Goal: Contribute content: Add original content to the website for others to see

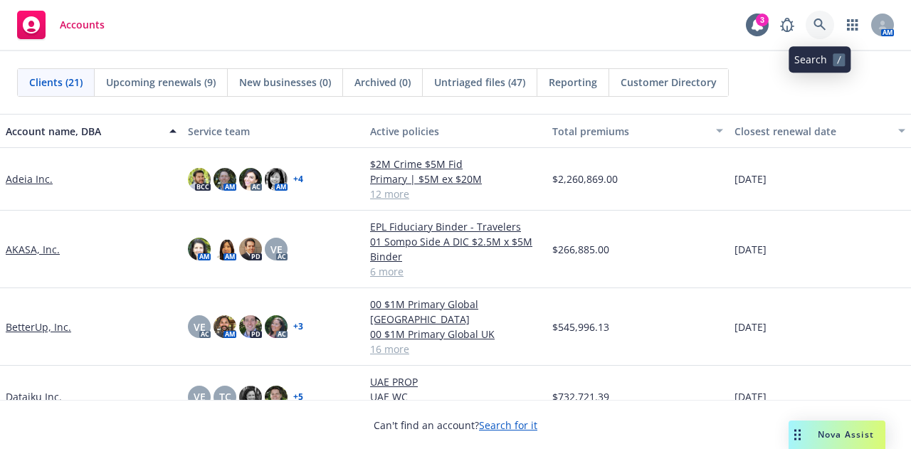
click at [822, 23] on icon at bounding box center [819, 24] width 13 height 13
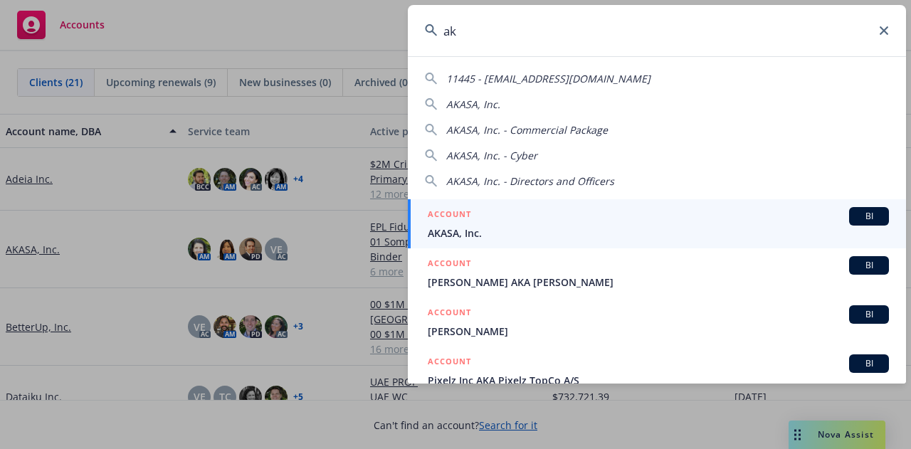
type input "a"
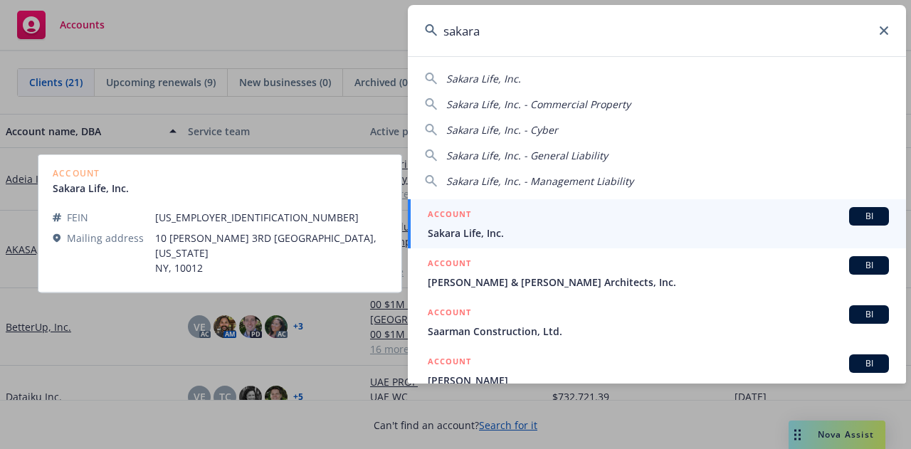
type input "sakara"
click at [710, 221] on div "ACCOUNT BI" at bounding box center [658, 216] width 461 height 18
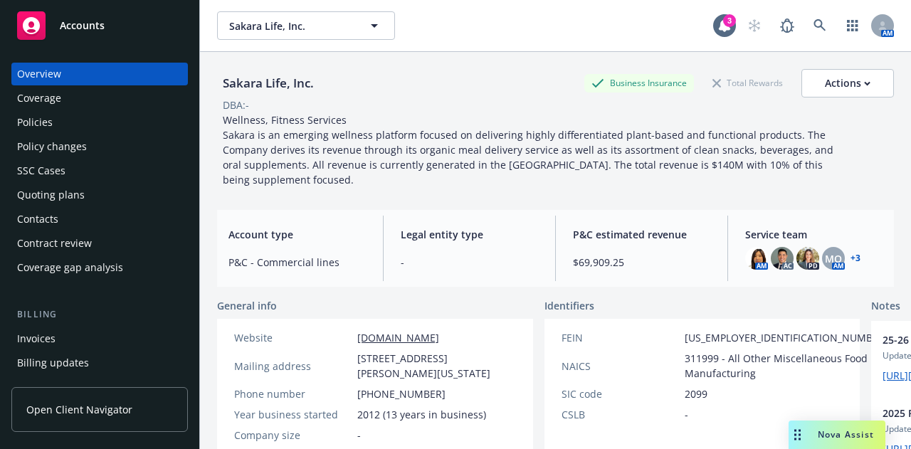
click at [138, 115] on div "Policies" at bounding box center [99, 122] width 165 height 23
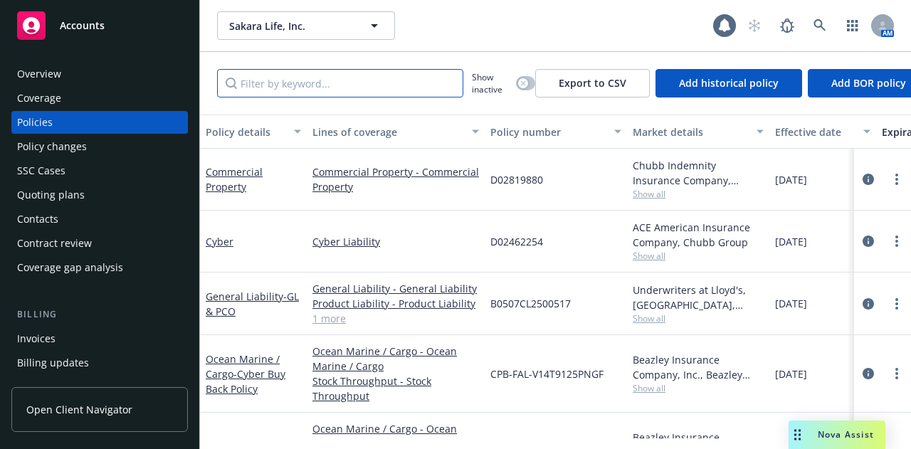
click at [370, 88] on input "Filter by keyword..." at bounding box center [340, 83] width 246 height 28
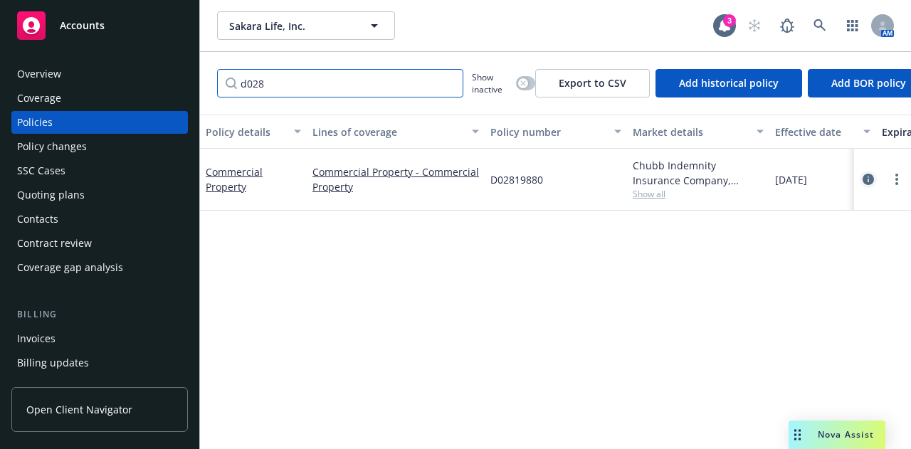
type input "d028"
click at [862, 175] on link "circleInformation" at bounding box center [867, 179] width 17 height 17
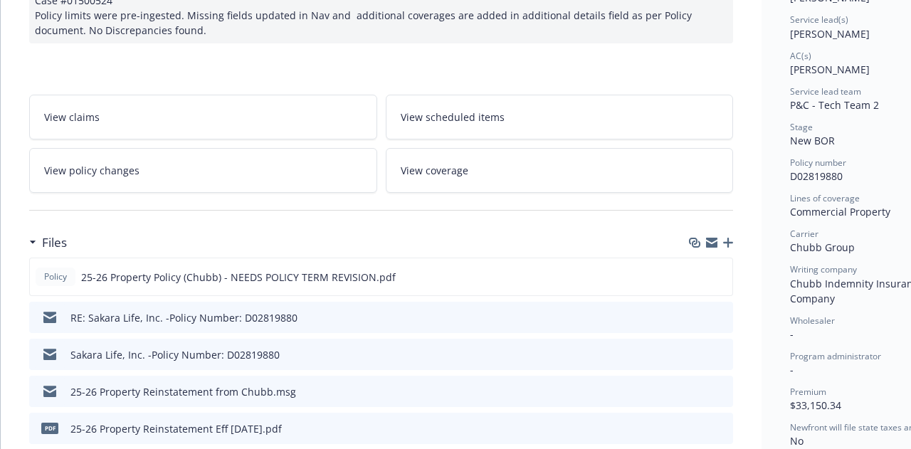
scroll to position [212, 0]
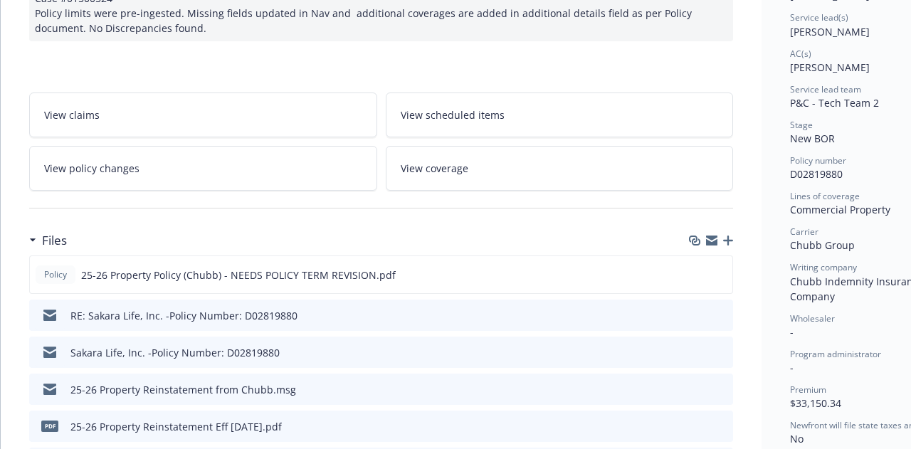
click at [728, 239] on icon "button" at bounding box center [728, 240] width 10 height 10
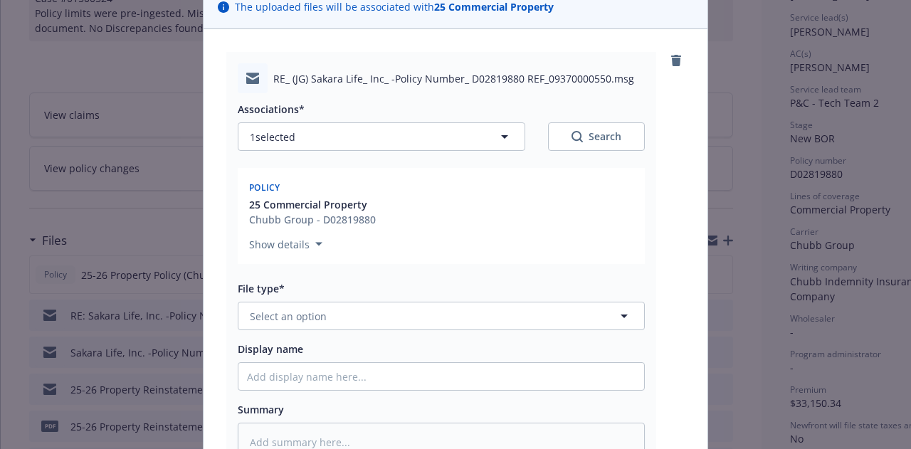
scroll to position [123, 0]
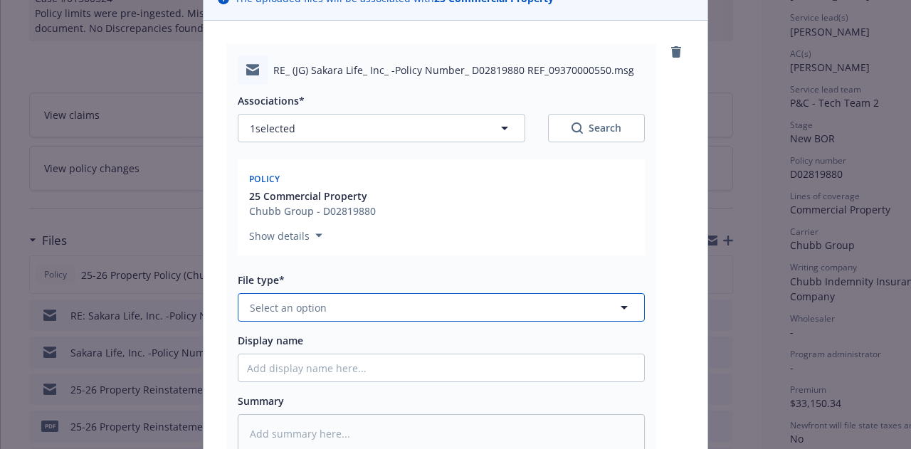
click at [506, 315] on button "Select an option" at bounding box center [441, 307] width 407 height 28
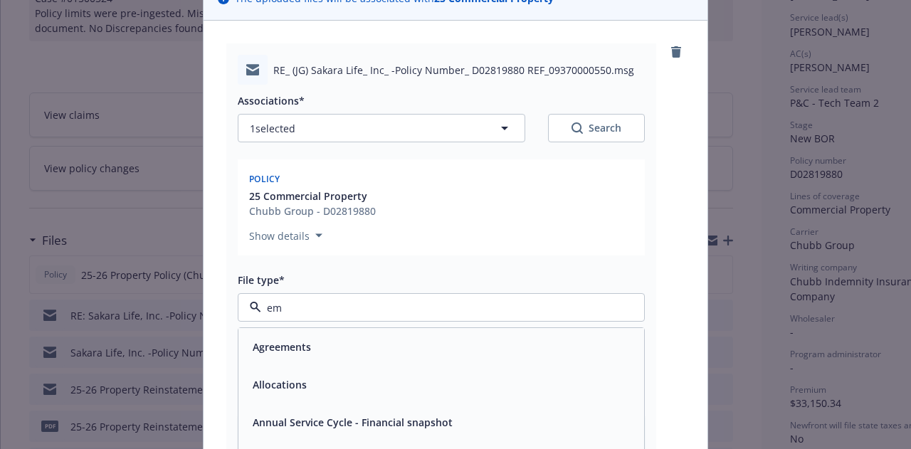
type input "ema"
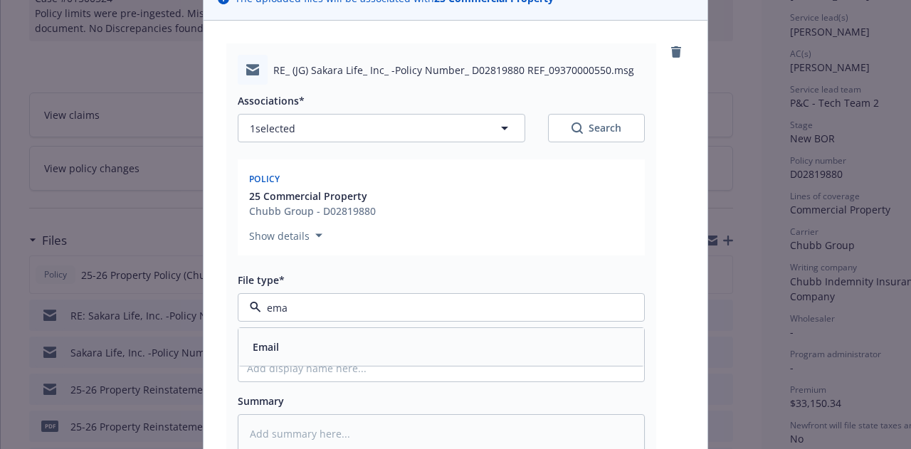
click at [499, 341] on div "Email" at bounding box center [441, 346] width 388 height 21
click at [505, 379] on input "Display name" at bounding box center [441, 367] width 406 height 27
type textarea "x"
type input "2"
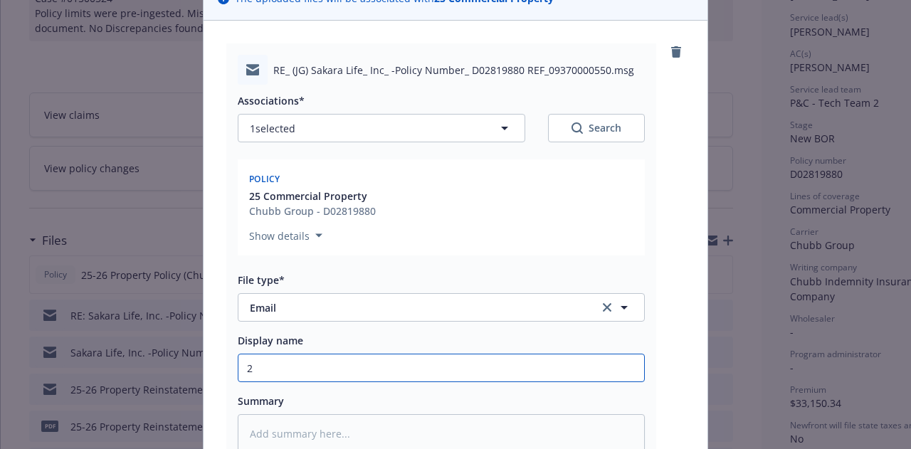
type textarea "x"
type input "25"
type textarea "x"
type input "25"
type textarea "x"
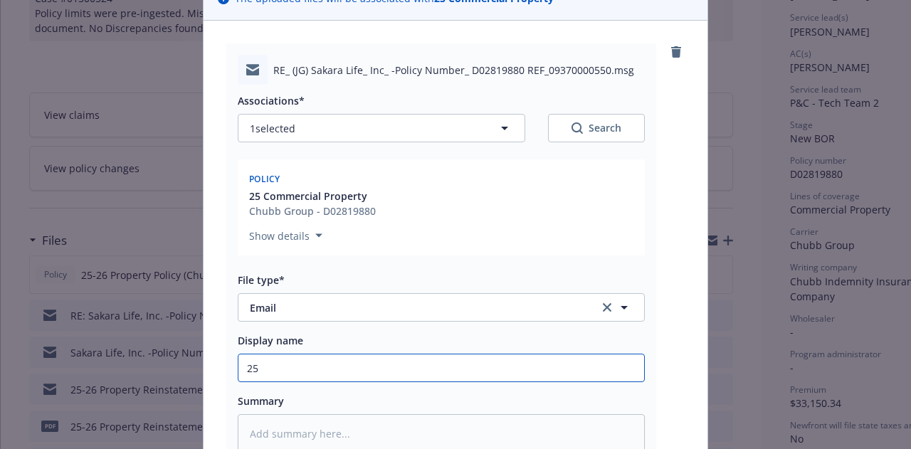
type input "25 p"
type textarea "x"
type input "25 po"
type textarea "x"
type input "25 pol"
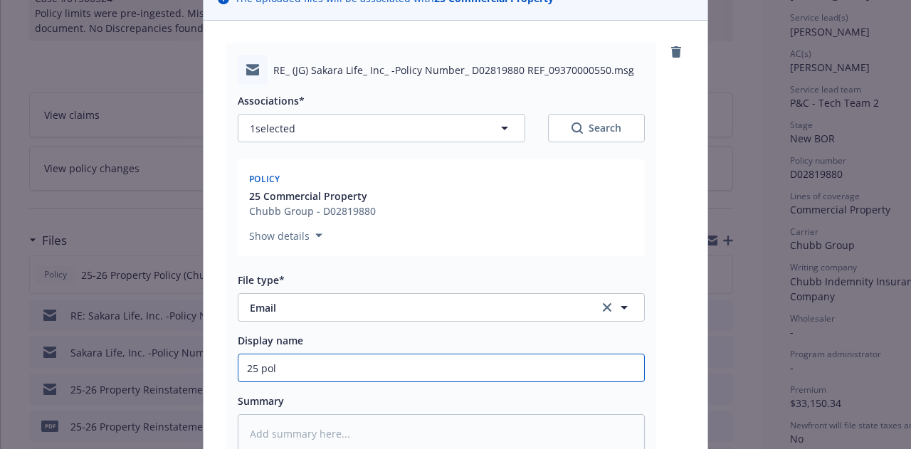
type textarea "x"
type input "25 poli"
type textarea "x"
type input "25 policy"
type textarea "x"
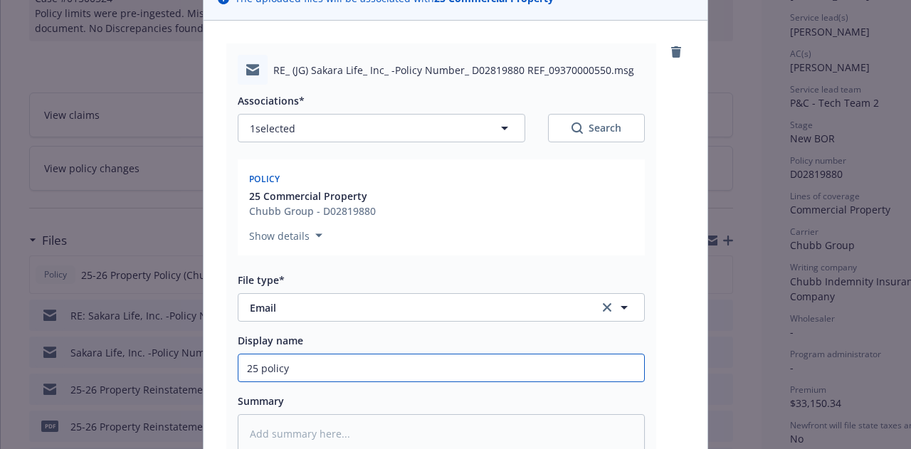
type input "25 policy"
type textarea "x"
type input "25 policy"
type textarea "x"
type input "25 polic"
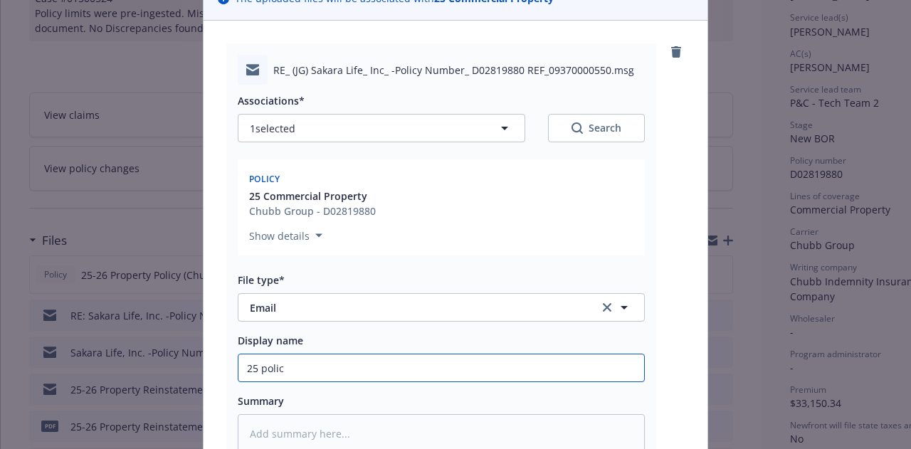
type textarea "x"
type input "25 pol"
type textarea "x"
type input "25 po"
type textarea "x"
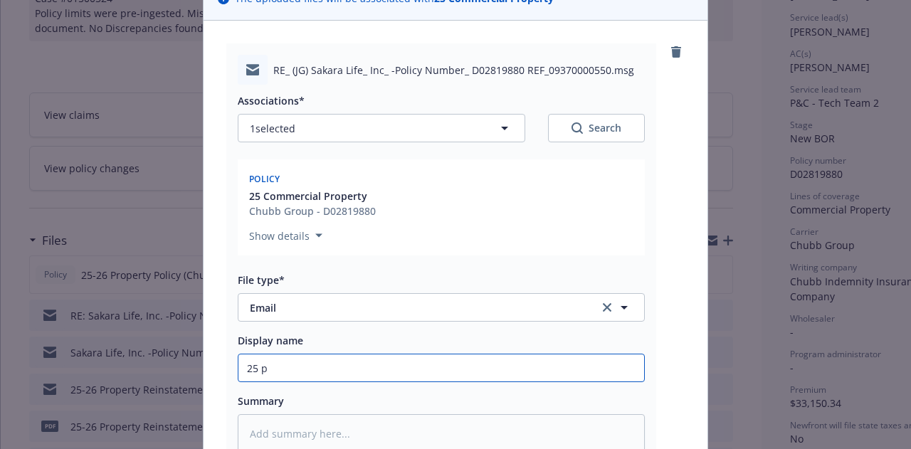
type input "25"
type textarea "x"
type input "25 P"
type textarea "x"
type input "25 Pr"
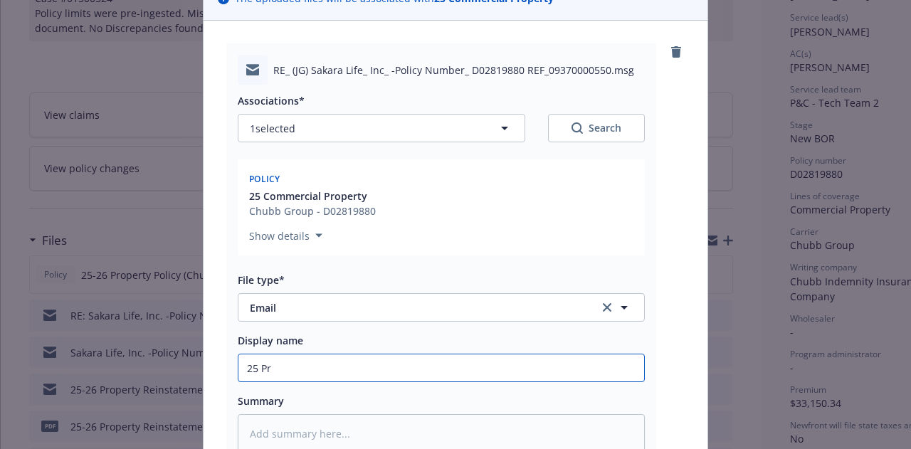
type textarea "x"
type input "25 Prope"
type textarea "x"
type input "25 Proper"
type textarea "x"
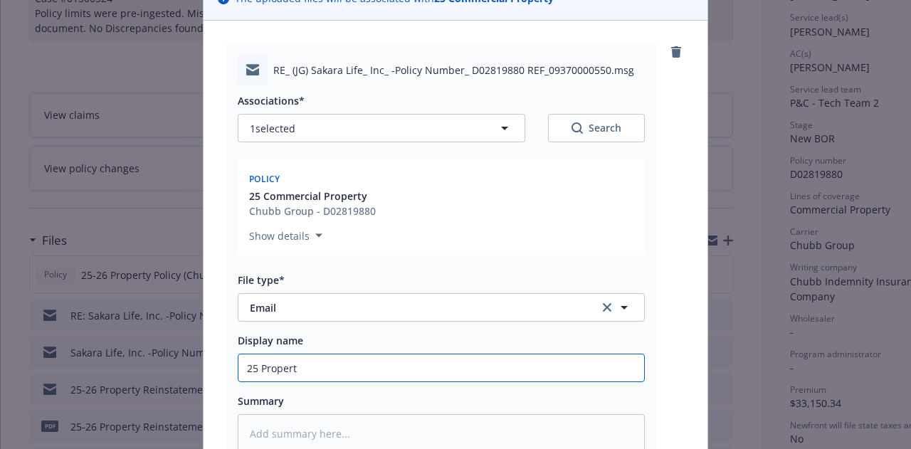
type input "25 Property"
type textarea "x"
type input "25 Property"
type textarea "x"
type input "25 Property p"
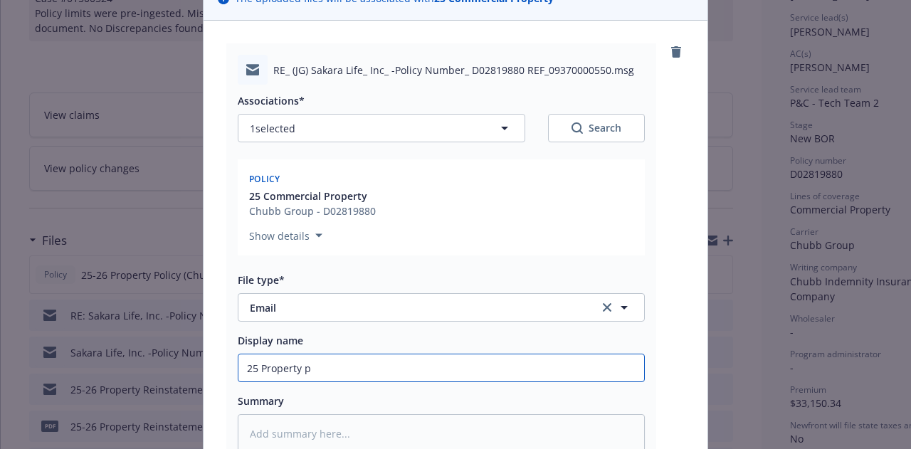
type textarea "x"
type input "25 Property po"
type textarea "x"
type input "25 Property pol"
type textarea "x"
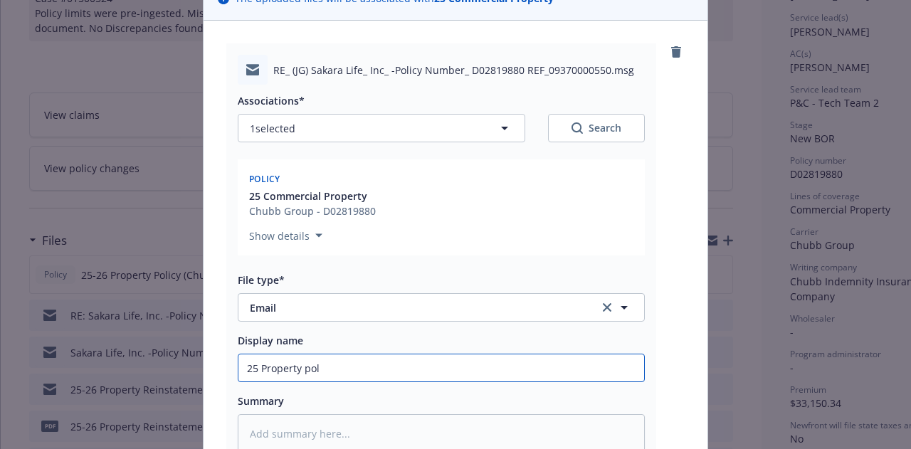
type input "25 Property poli"
type textarea "x"
type input "25 Property policy"
type textarea "x"
type input "25 Property policy"
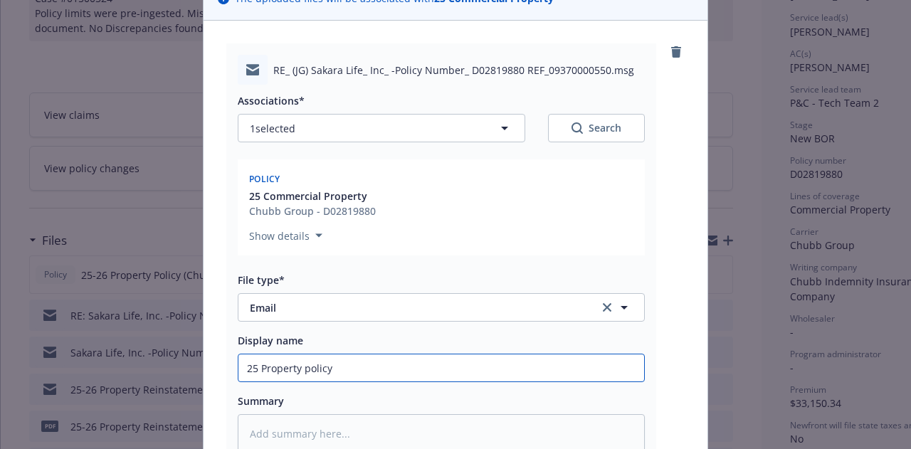
type textarea "x"
type input "25 Property policy p"
type textarea "x"
type input "25 Property policy po"
type textarea "x"
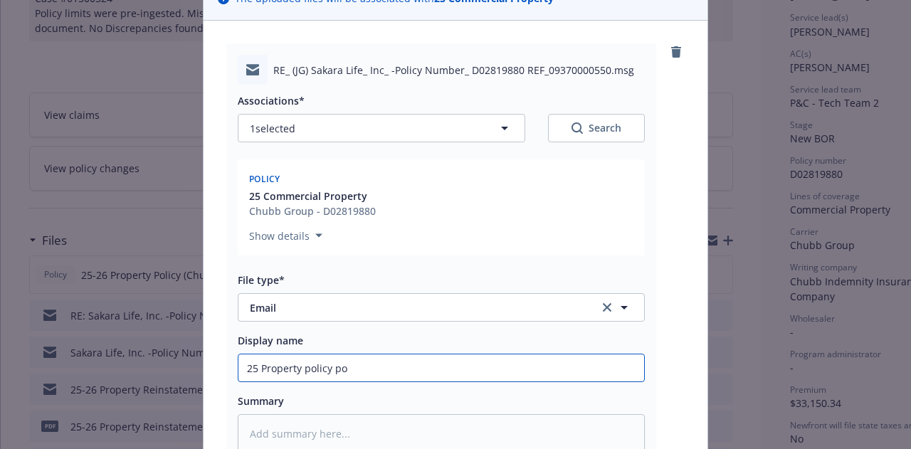
type input "25 Property policy pol"
type textarea "x"
type input "25 Property policy policy"
type textarea "x"
type input "25 Property policy policy e"
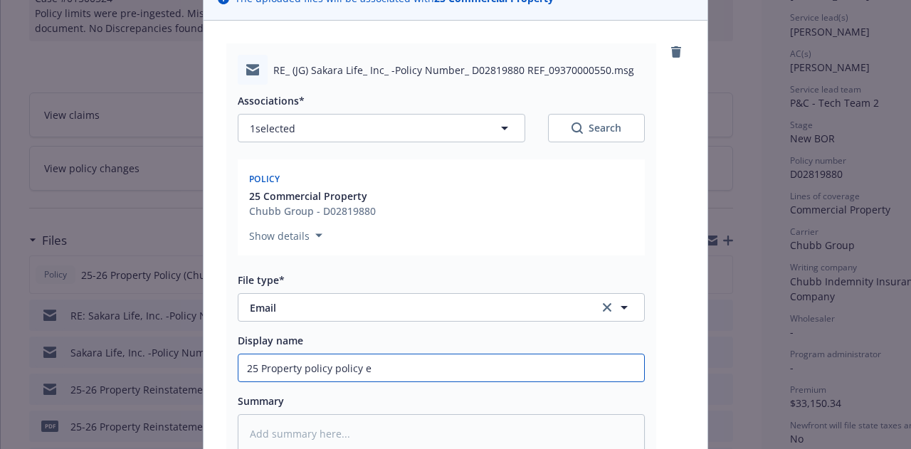
type textarea "x"
type input "25 Property policy policy ext"
type textarea "x"
type input "25 Property policy policy exten"
type textarea "x"
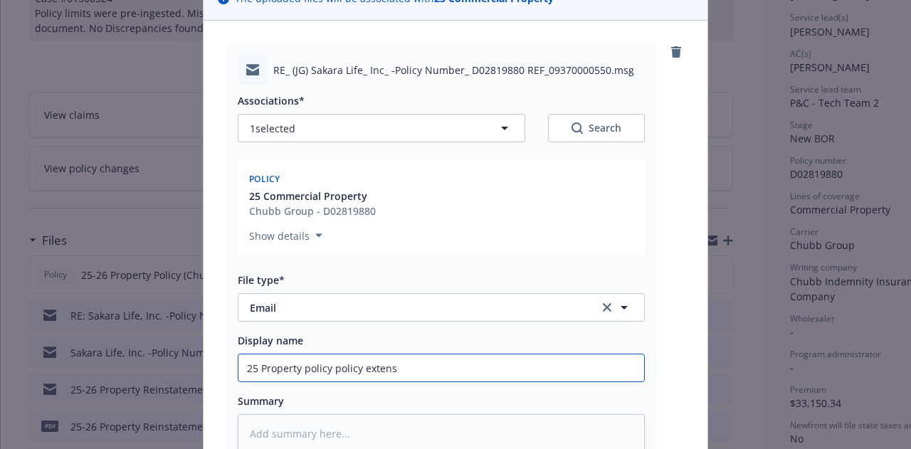
type input "25 Property policy policy extensi"
type textarea "x"
type input "25 Property policy policy extensio"
type textarea "x"
type input "25 Property policy policy extension"
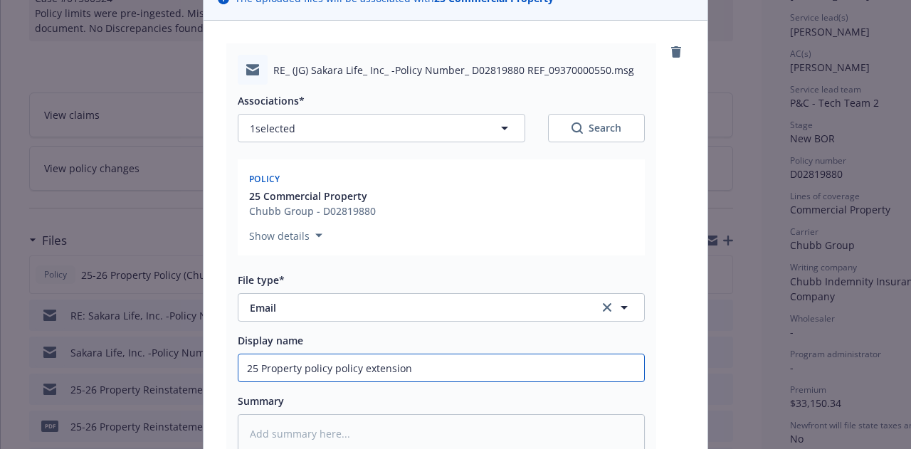
type textarea "x"
type input "25 Property policy policy extension"
type textarea "x"
type input "25 Property policy policy extension f"
type textarea "x"
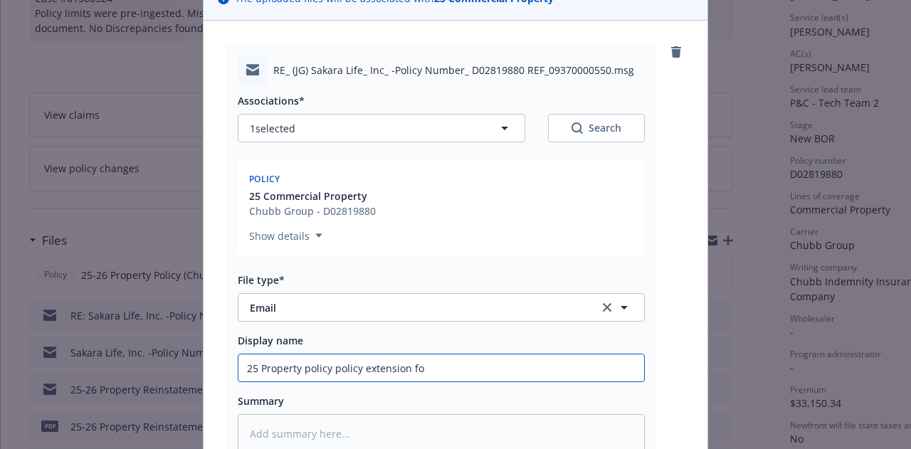
type input "25 Property policy policy extension fol"
type textarea "x"
type input "25 Property policy policy extension foll"
type textarea "x"
type input "25 Property policy policy extension follow"
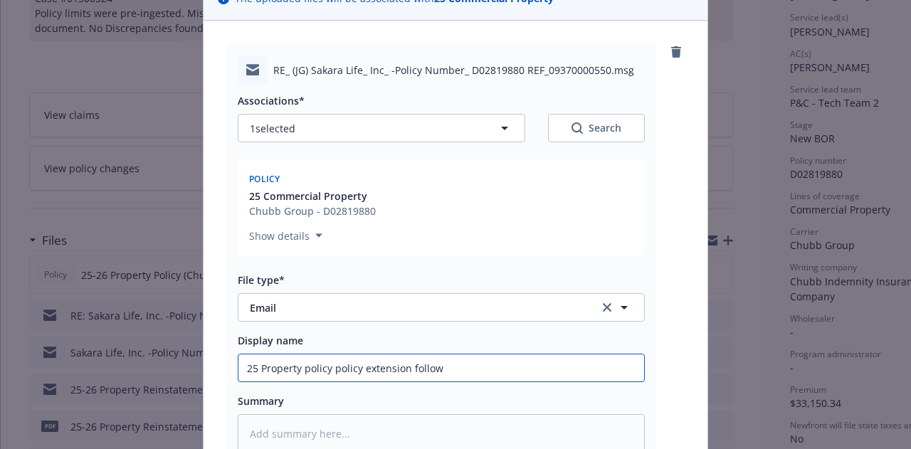
type textarea "x"
type input "25 Property policy policy extension follow u"
type textarea "x"
type input "25 Property policy policy extension follow up"
type textarea "x"
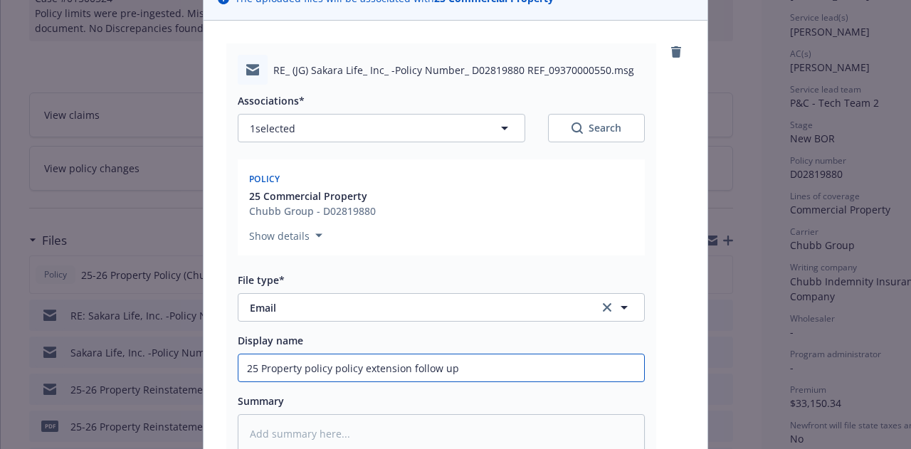
type input "25 Property policy policy extension follow up t"
type textarea "x"
type input "25 Property policy policy extension follow up to"
type textarea "x"
type input "25 Property policy policy extension follow up to"
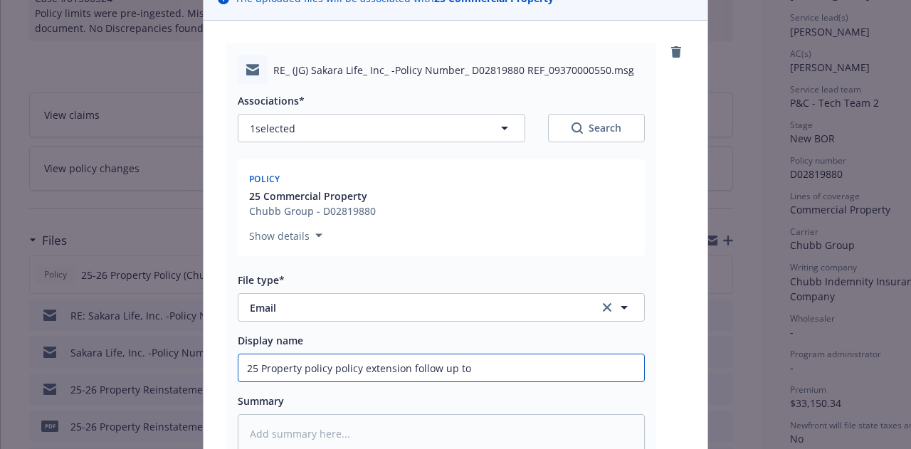
type textarea "x"
type input "25 Property policy policy extension follow up to C"
type textarea "x"
type input "25 Property policy policy extension follow up to Chu"
type textarea "x"
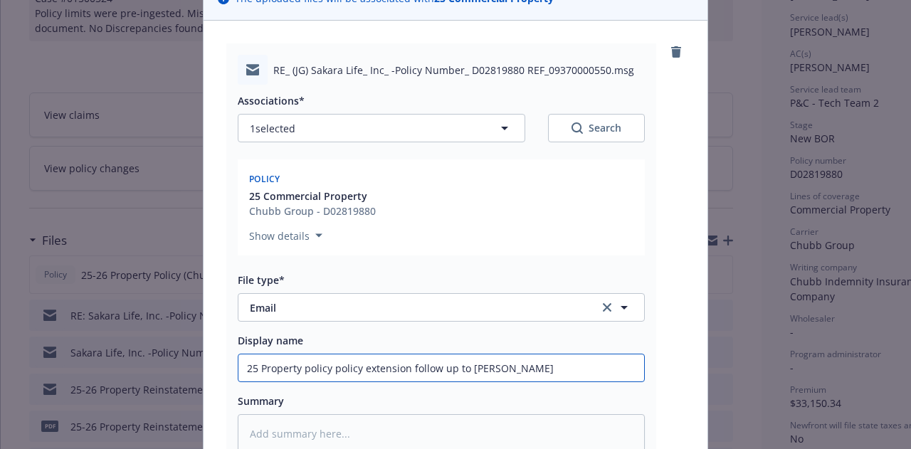
type input "25 Property policy policy extension follow up to Chub"
type textarea "x"
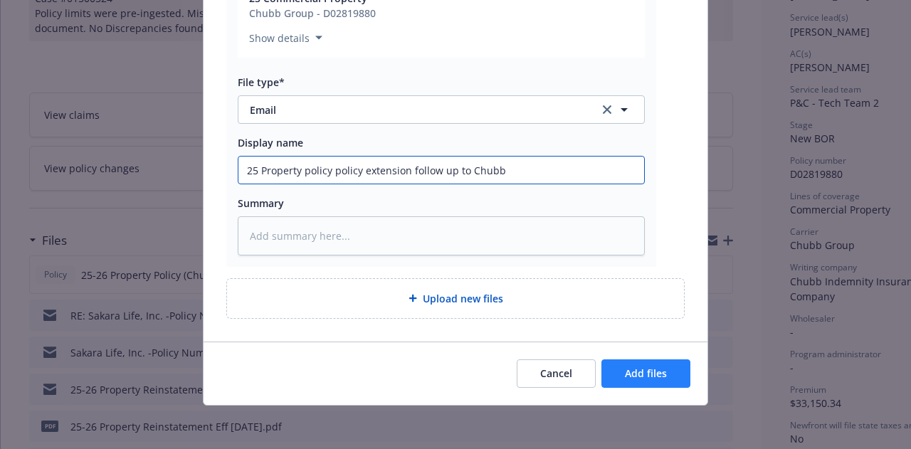
type input "25 Property policy policy extension follow up to Chubb"
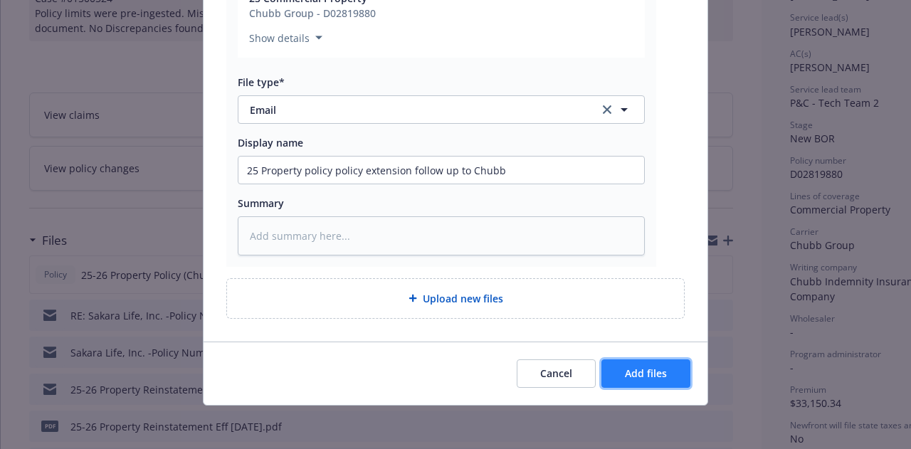
click at [654, 376] on span "Add files" at bounding box center [646, 373] width 42 height 14
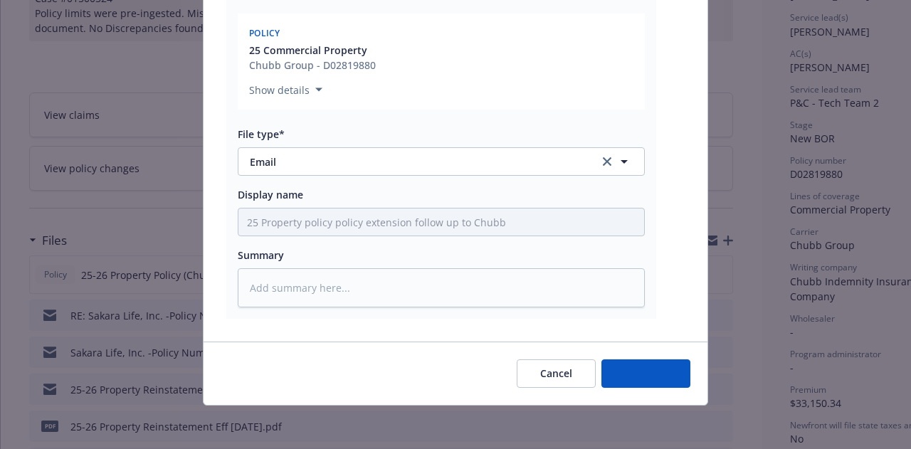
type textarea "x"
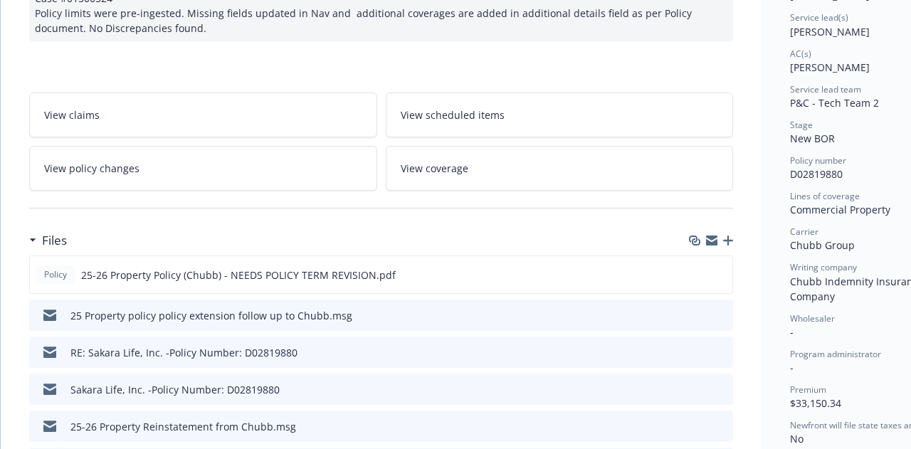
scroll to position [0, 0]
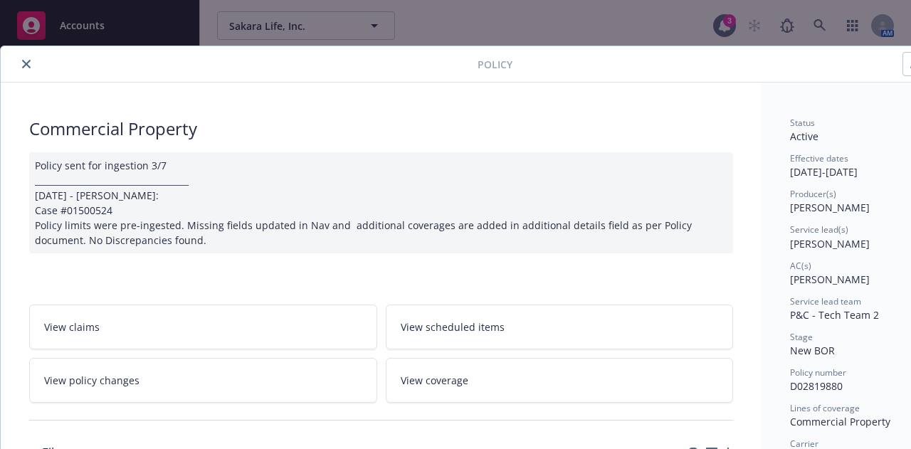
click at [24, 62] on icon "close" at bounding box center [26, 64] width 9 height 9
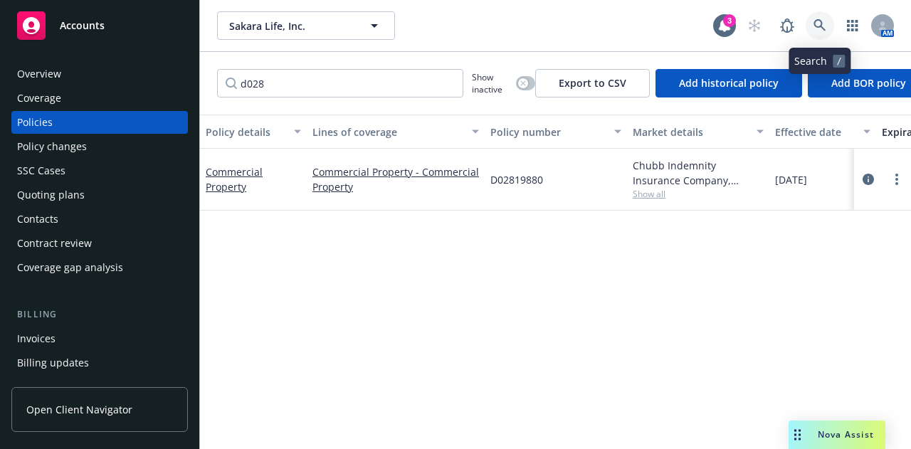
click at [815, 26] on icon at bounding box center [819, 25] width 12 height 12
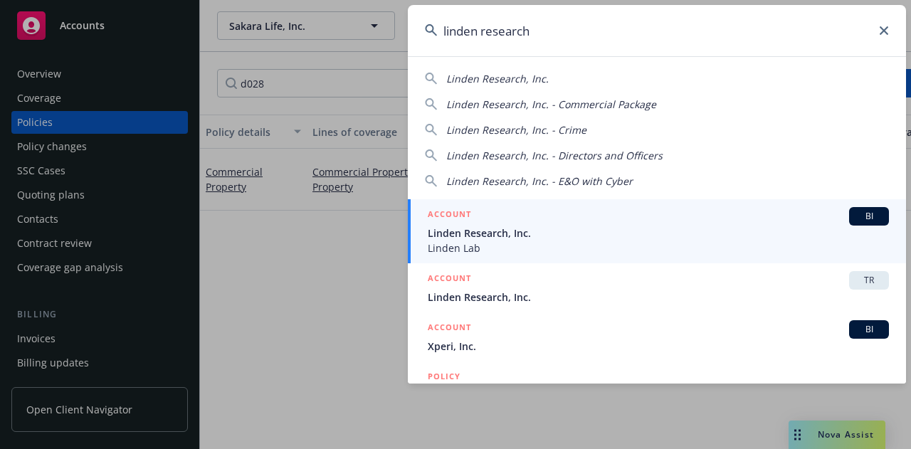
type input "linden research"
click at [732, 250] on span "Linden Lab" at bounding box center [658, 247] width 461 height 15
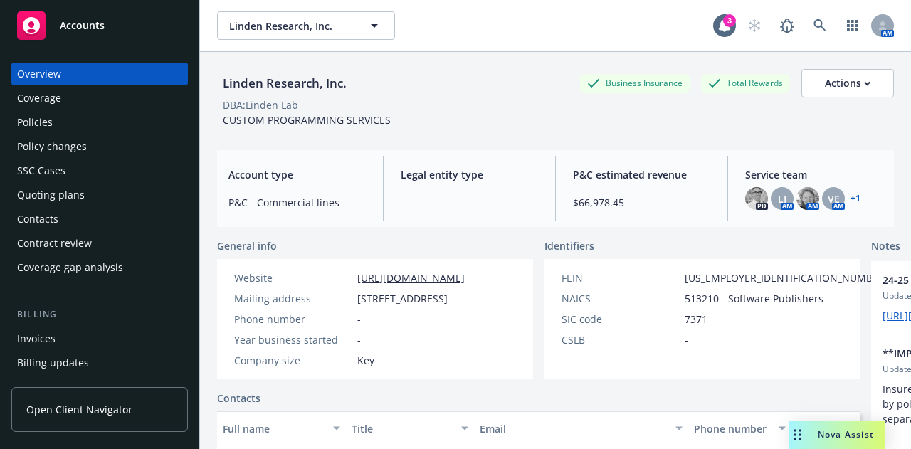
click at [117, 114] on div "Policies" at bounding box center [99, 122] width 165 height 23
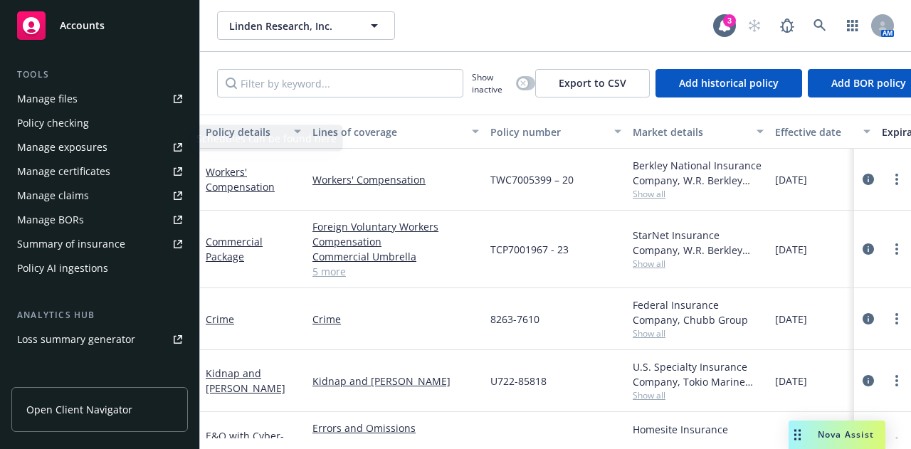
scroll to position [393, 0]
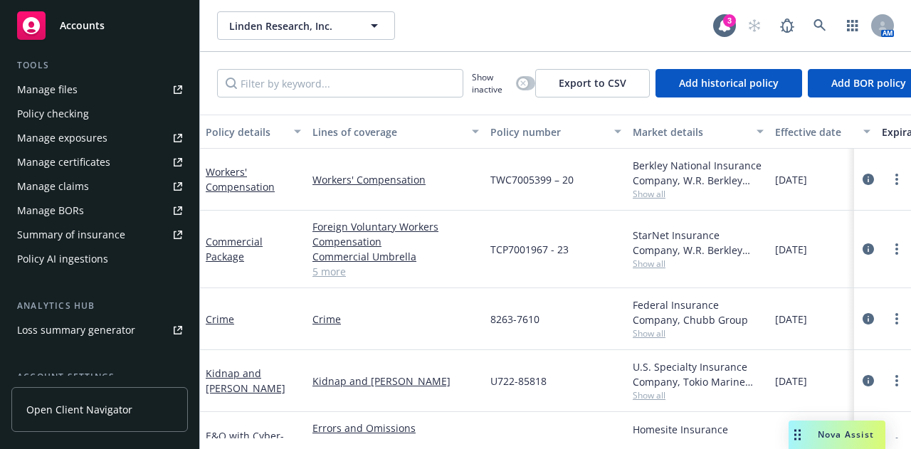
click at [120, 95] on link "Manage files" at bounding box center [99, 89] width 176 height 23
click at [829, 33] on link at bounding box center [819, 25] width 28 height 28
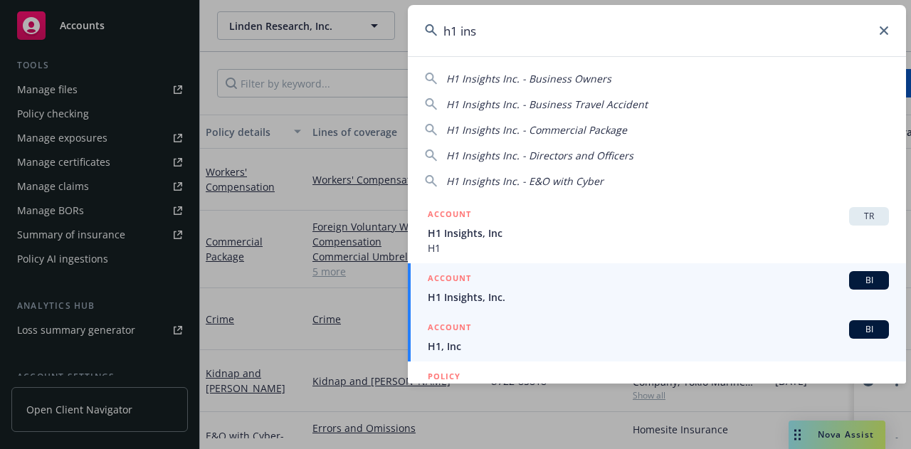
type input "h1 ins"
click at [669, 295] on span "H1 Insights, Inc." at bounding box center [658, 297] width 461 height 15
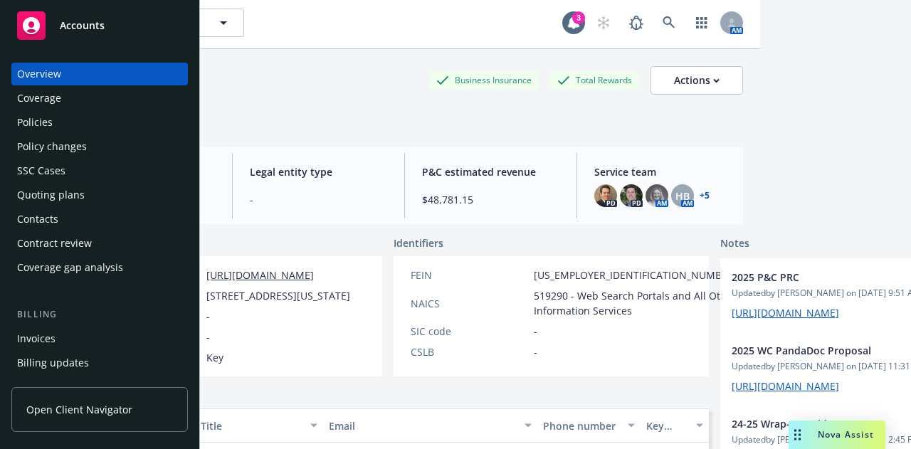
scroll to position [4, 151]
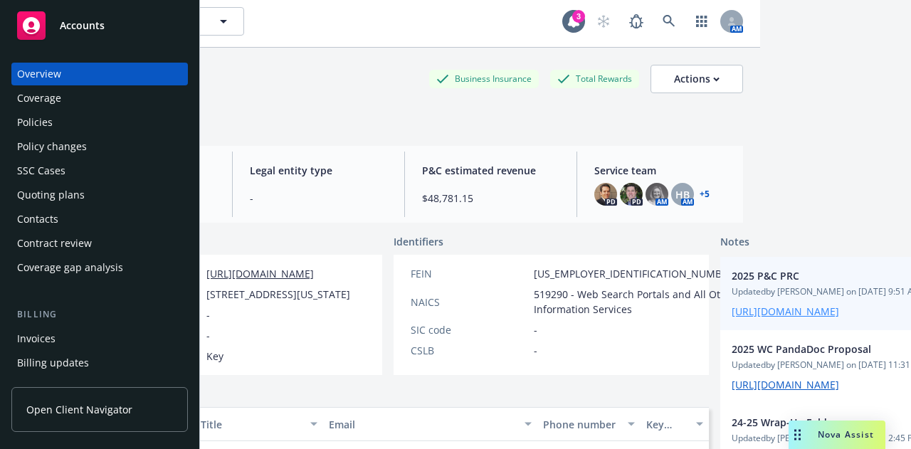
click at [731, 318] on link "https://iln-my.sharepoint.com/:x:/r/personal/ivy_chen_newfront_com/Documents/AW…" at bounding box center [784, 311] width 107 height 14
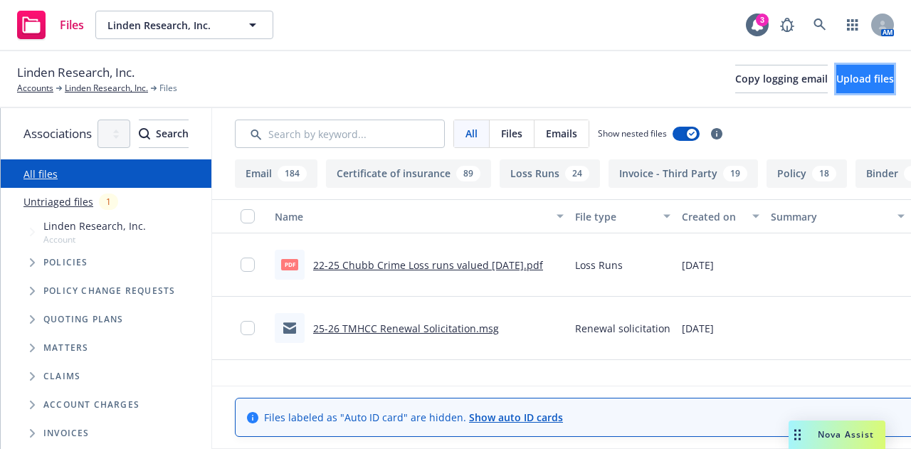
click at [867, 70] on button "Upload files" at bounding box center [865, 79] width 58 height 28
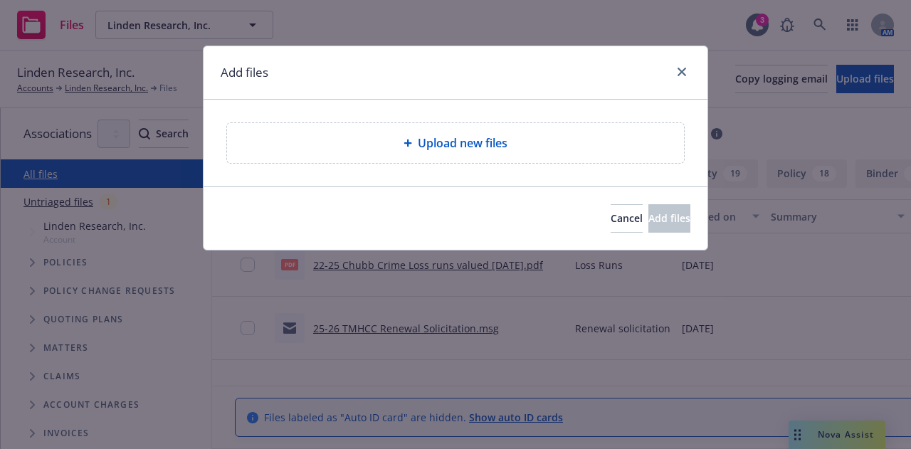
click at [584, 142] on div "Upload new files" at bounding box center [455, 142] width 434 height 17
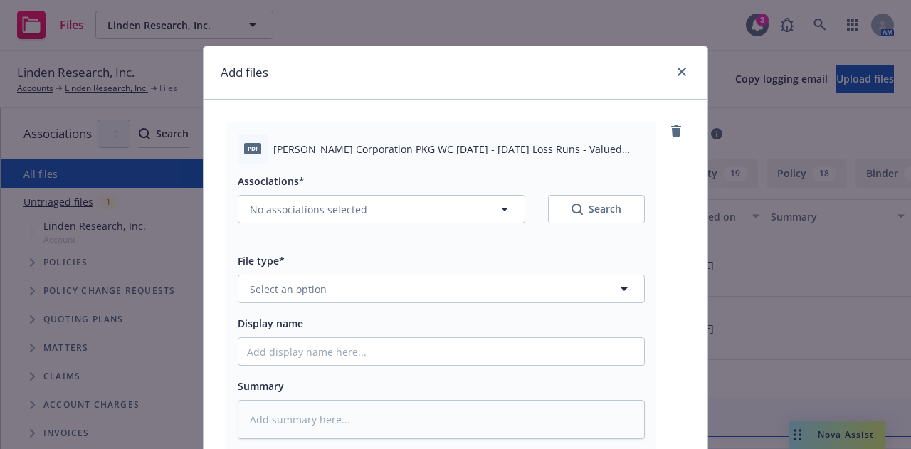
click at [431, 256] on div "File type*" at bounding box center [441, 260] width 407 height 17
click at [457, 216] on button "No associations selected" at bounding box center [381, 209] width 287 height 28
type textarea "x"
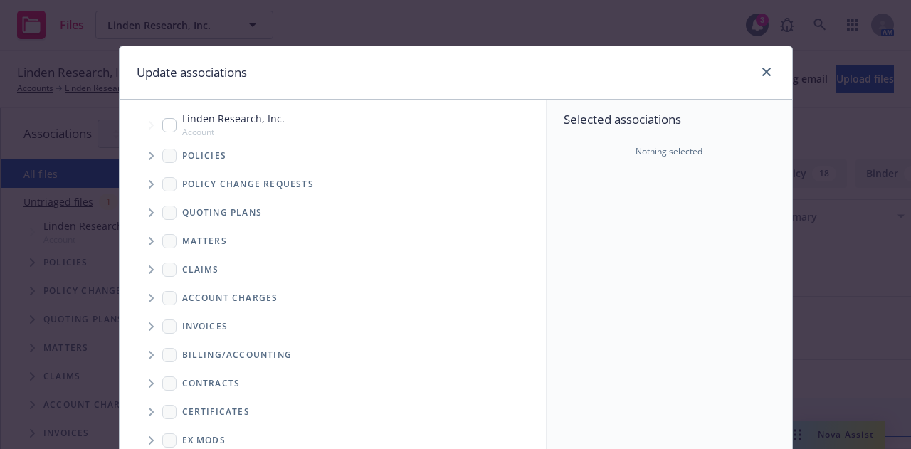
click at [162, 120] on input "Tree Example" at bounding box center [169, 125] width 14 height 14
checkbox input "true"
click at [149, 159] on icon "Tree Example" at bounding box center [152, 156] width 6 height 9
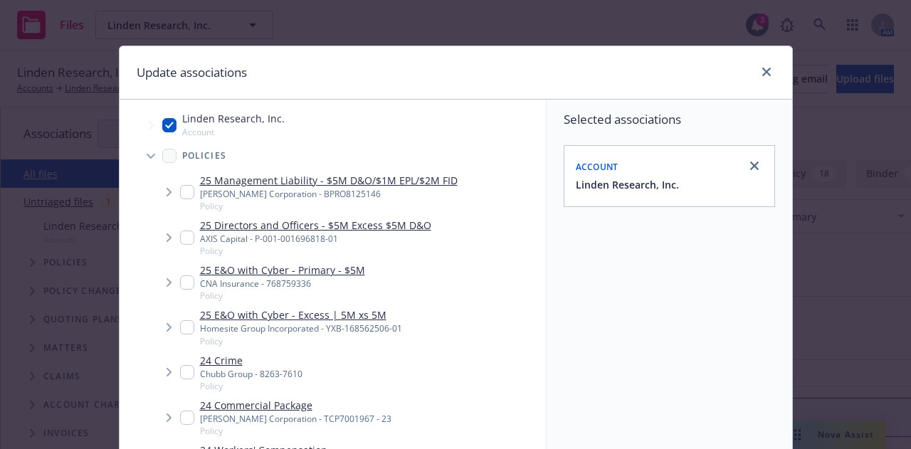
type textarea "x"
click at [180, 417] on input "Tree Example" at bounding box center [187, 417] width 14 height 14
checkbox input "true"
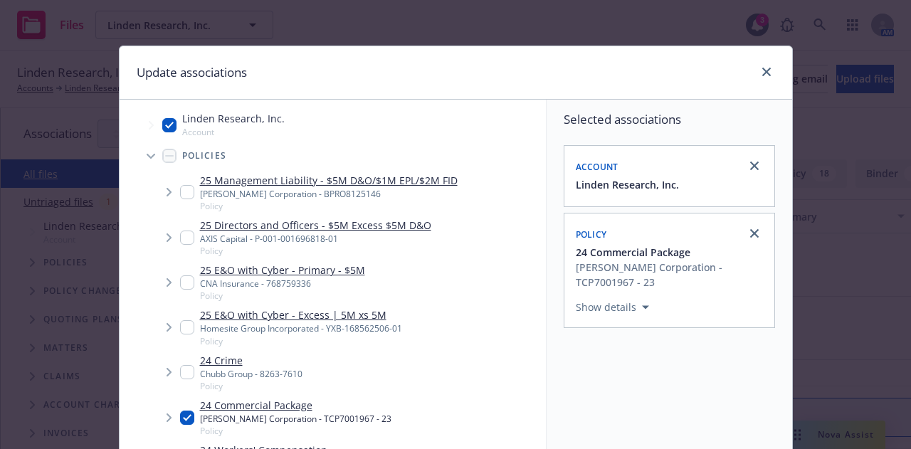
scroll to position [384, 0]
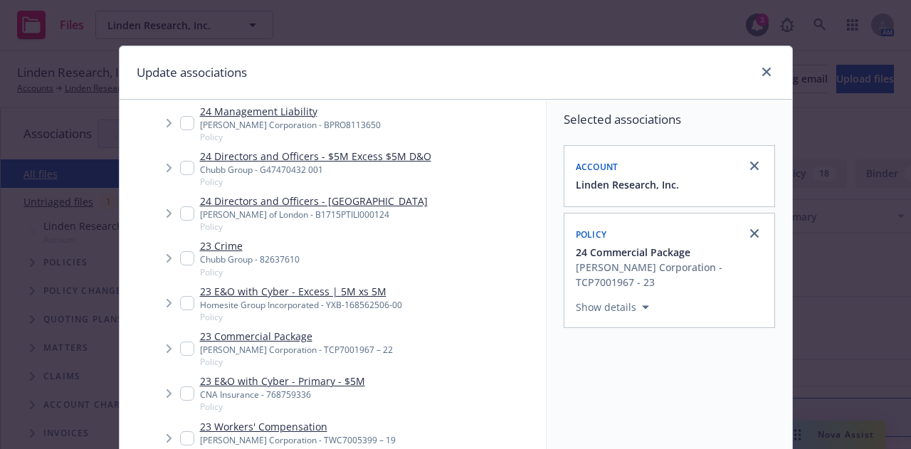
click at [180, 346] on input "Tree Example" at bounding box center [187, 348] width 14 height 14
checkbox input "true"
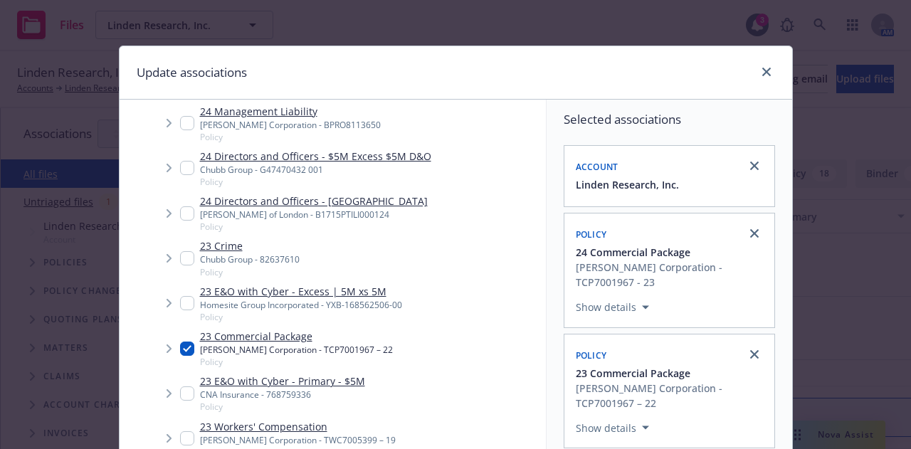
scroll to position [655, 0]
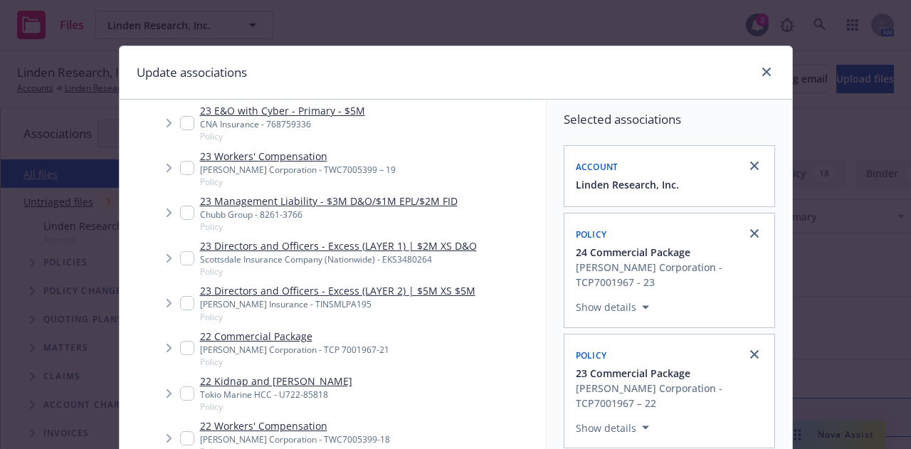
click at [184, 351] on input "Tree Example" at bounding box center [187, 348] width 14 height 14
checkbox input "true"
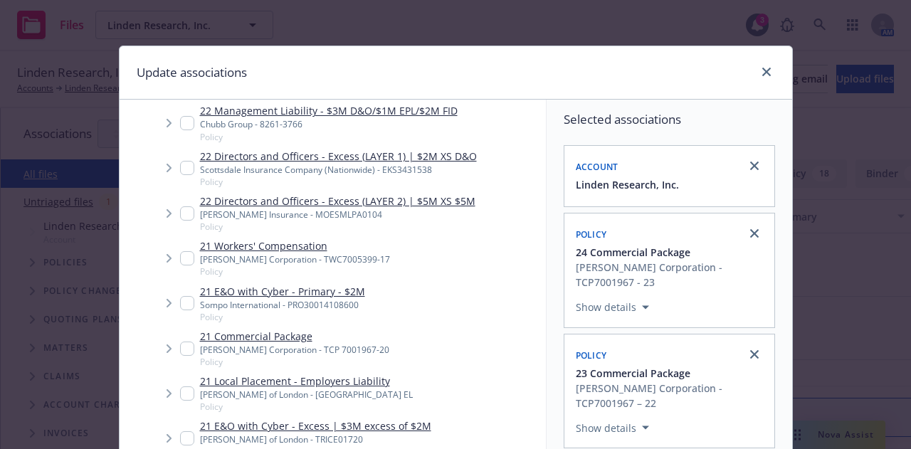
click at [182, 345] on input "Tree Example" at bounding box center [187, 348] width 14 height 14
checkbox input "true"
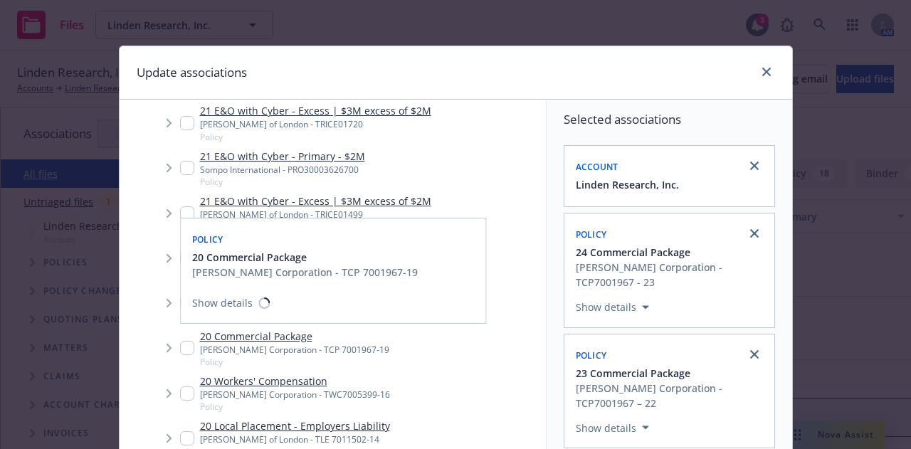
click at [180, 350] on input "Tree Example" at bounding box center [187, 348] width 14 height 14
checkbox input "true"
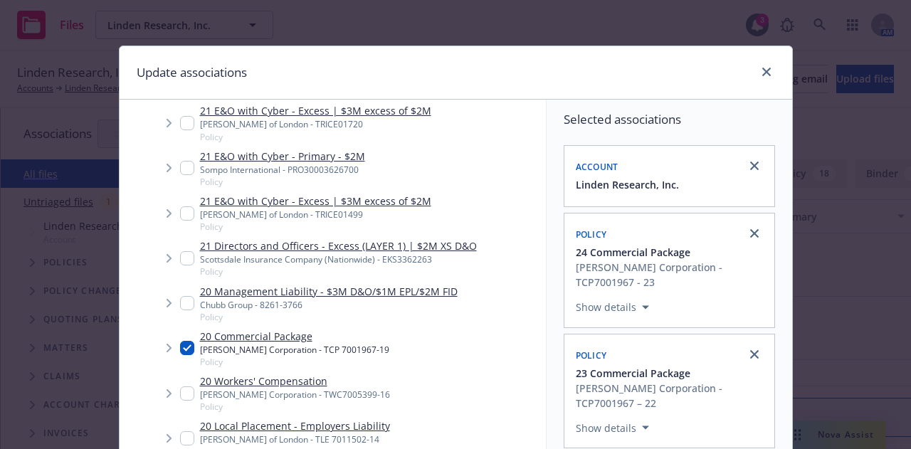
scroll to position [258, 0]
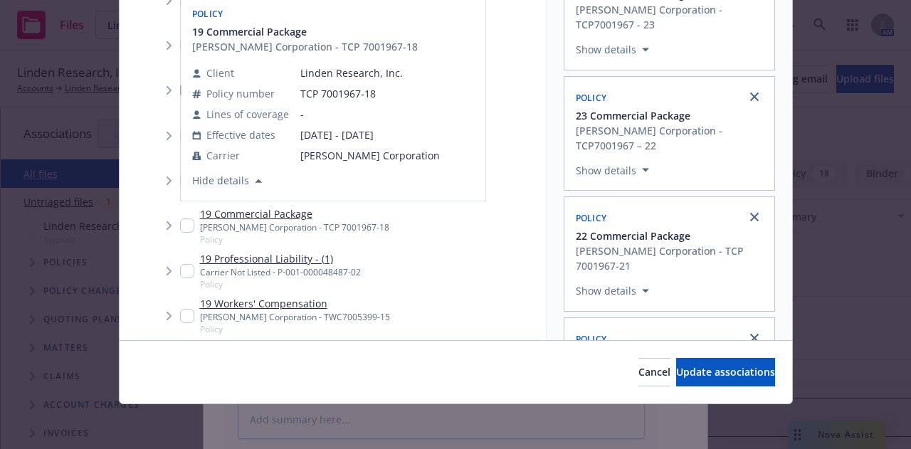
click at [188, 224] on div "19 Commercial Package [PERSON_NAME] Corporation - TCP 7001967-18 Policy" at bounding box center [284, 225] width 209 height 39
checkbox input "true"
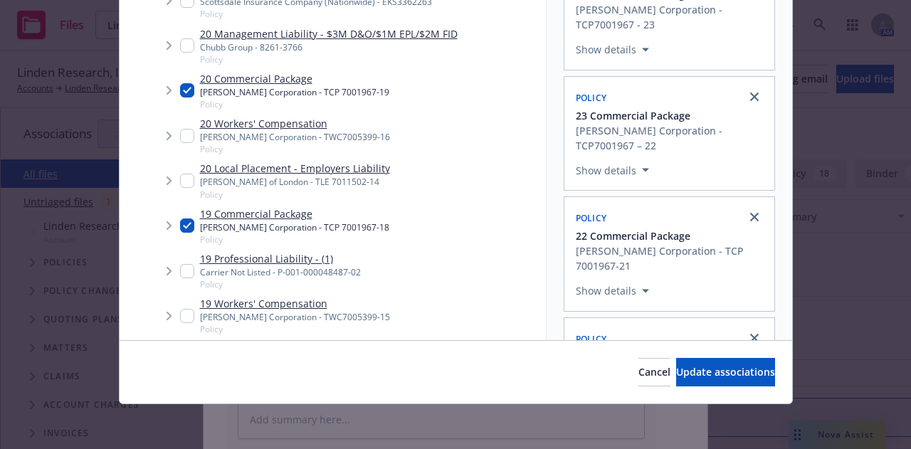
scroll to position [2094, 0]
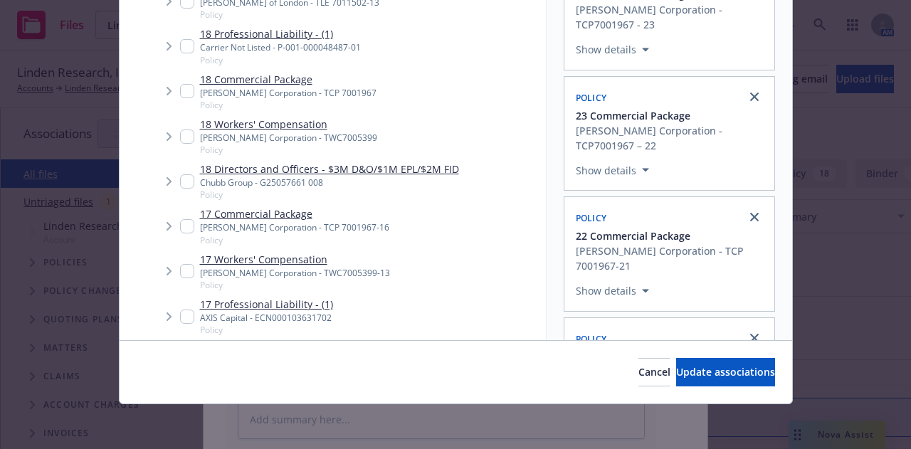
click at [184, 228] on input "Tree Example" at bounding box center [187, 226] width 14 height 14
checkbox input "true"
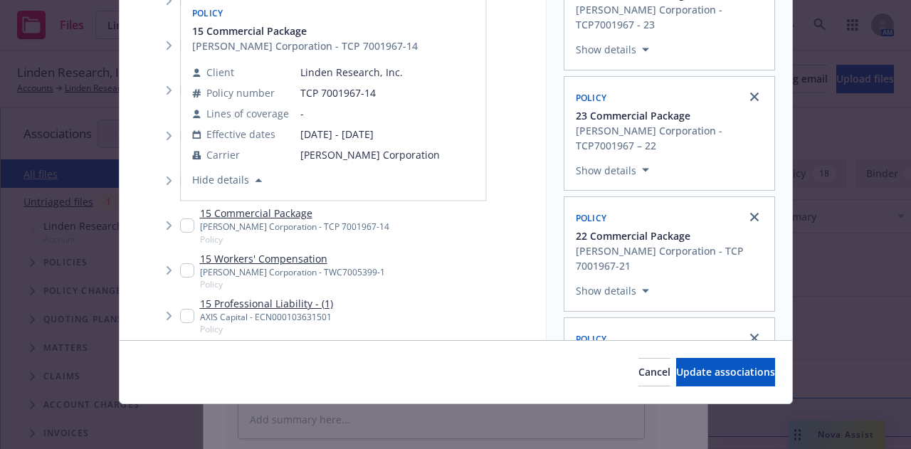
click at [182, 227] on input "Tree Example" at bounding box center [187, 225] width 14 height 14
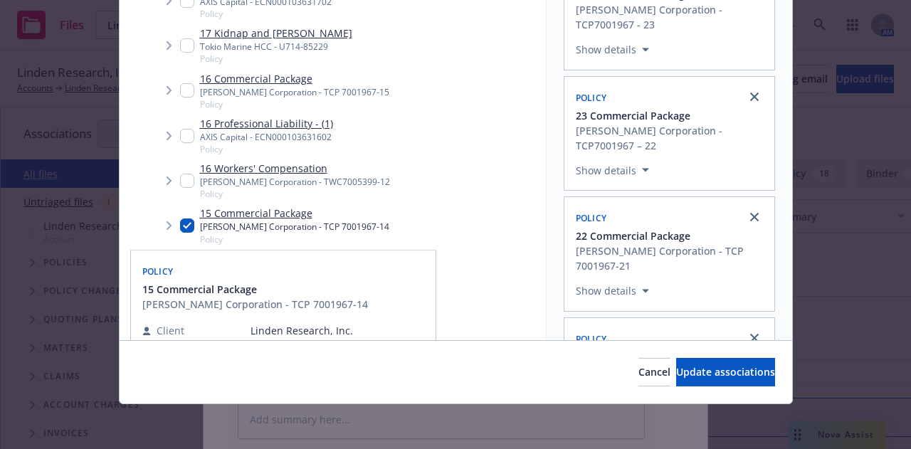
click at [180, 224] on input "Tree Example" at bounding box center [187, 225] width 14 height 14
checkbox input "false"
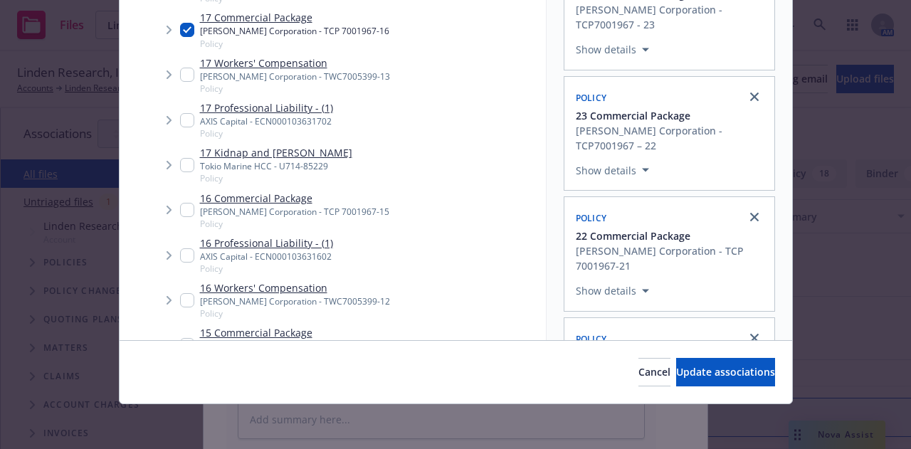
scroll to position [2245, 0]
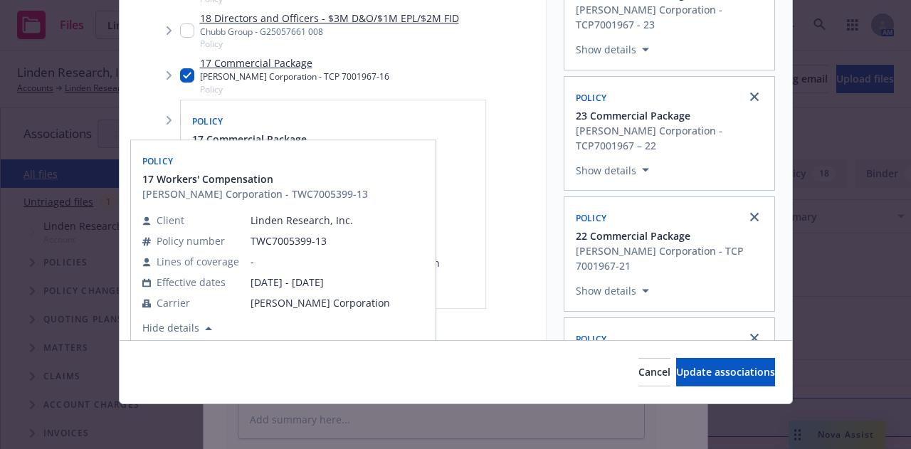
click at [184, 78] on input "Tree Example" at bounding box center [187, 75] width 14 height 14
checkbox input "false"
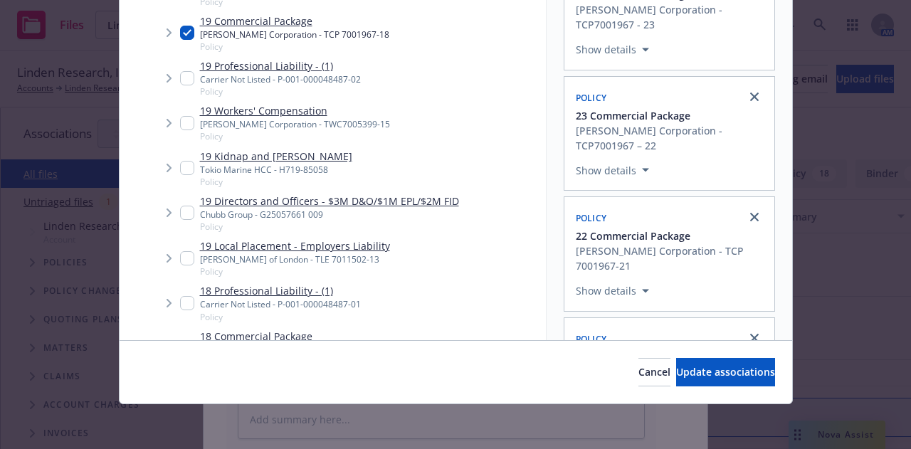
scroll to position [1795, 0]
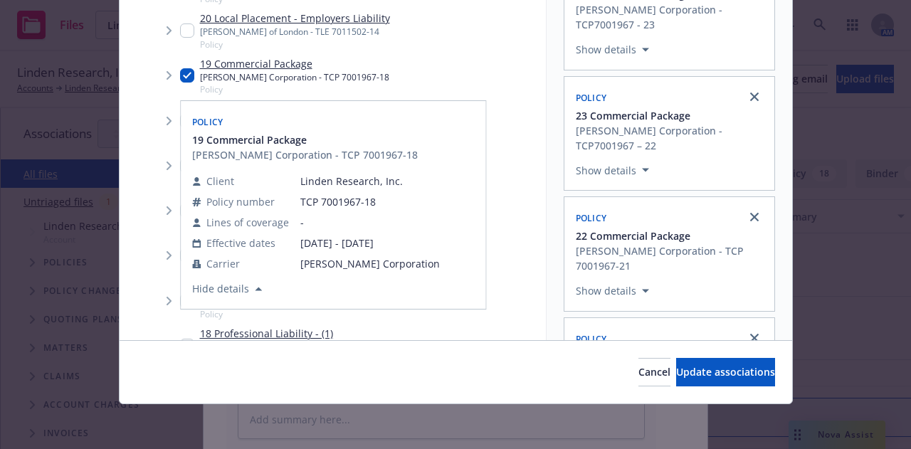
click at [181, 75] on input "Tree Example" at bounding box center [187, 75] width 14 height 14
checkbox input "false"
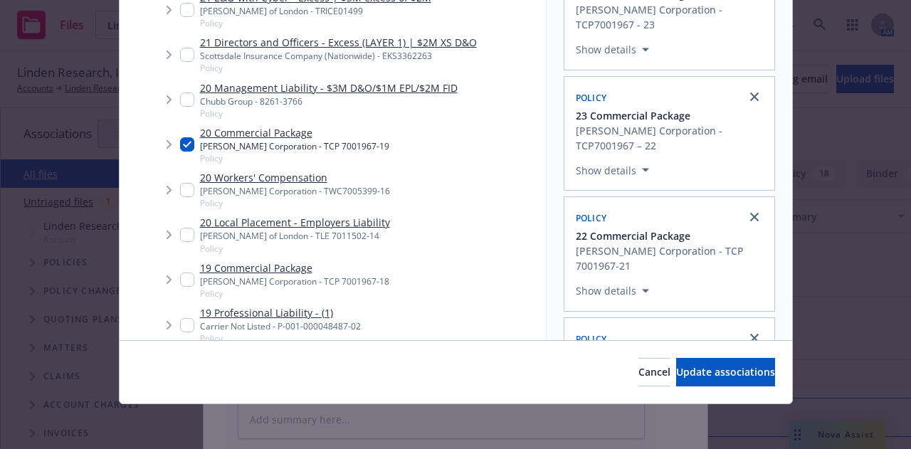
scroll to position [1573, 0]
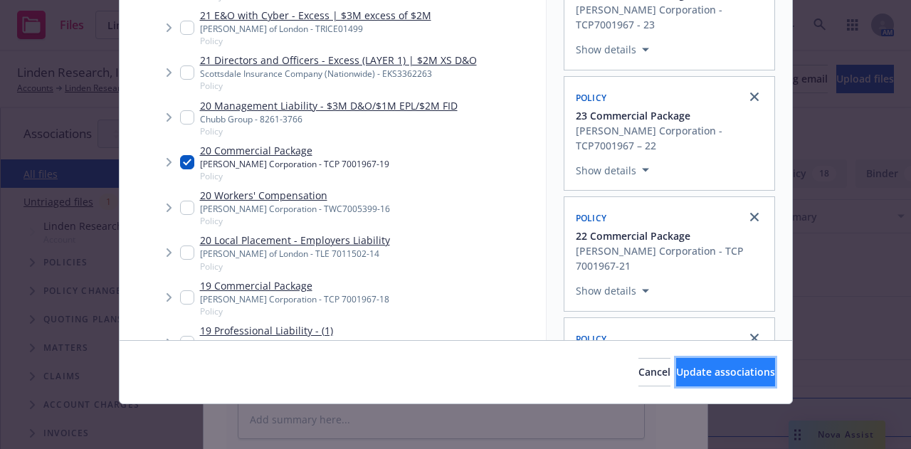
click at [676, 369] on span "Update associations" at bounding box center [725, 372] width 99 height 14
type textarea "x"
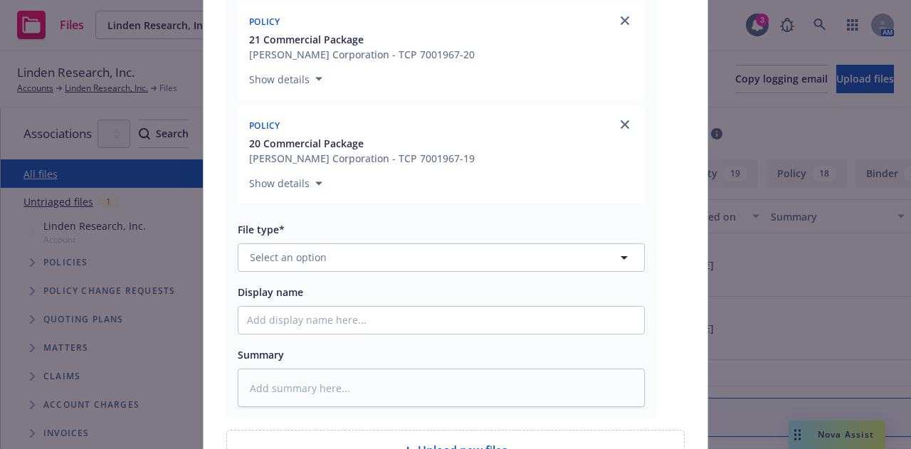
scroll to position [640, 0]
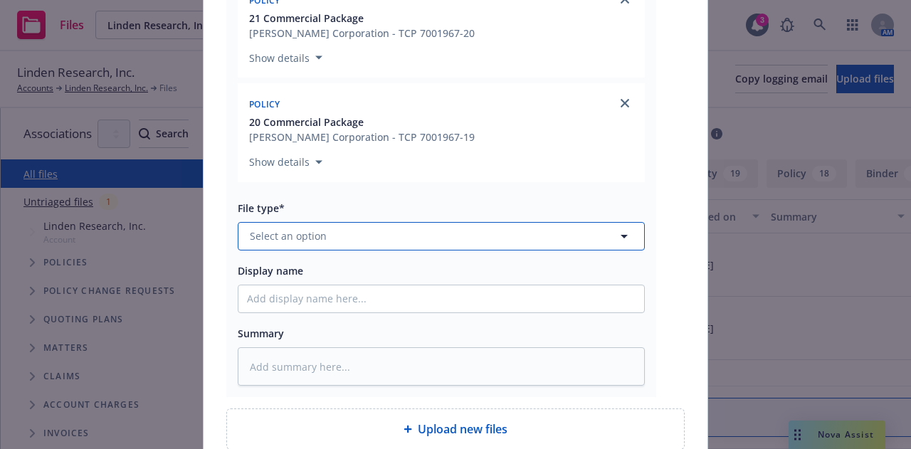
click at [504, 237] on button "Select an option" at bounding box center [441, 236] width 407 height 28
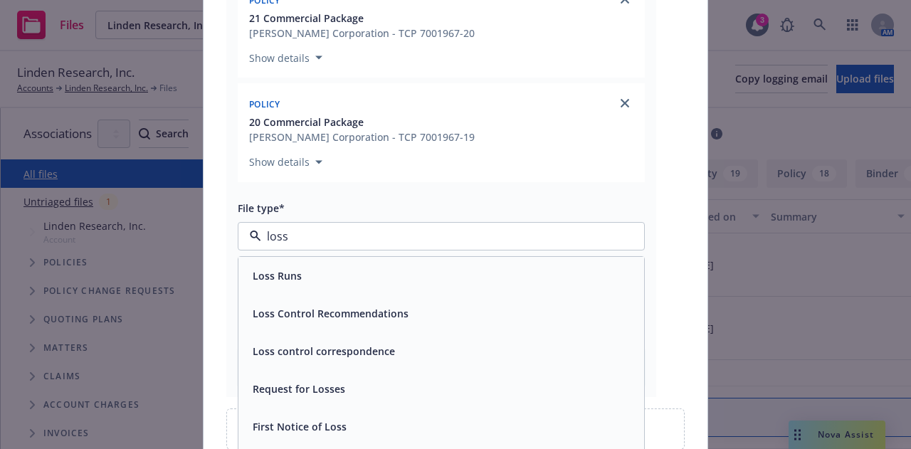
type input "loss"
click at [521, 293] on div "Loss Runs" at bounding box center [441, 276] width 406 height 38
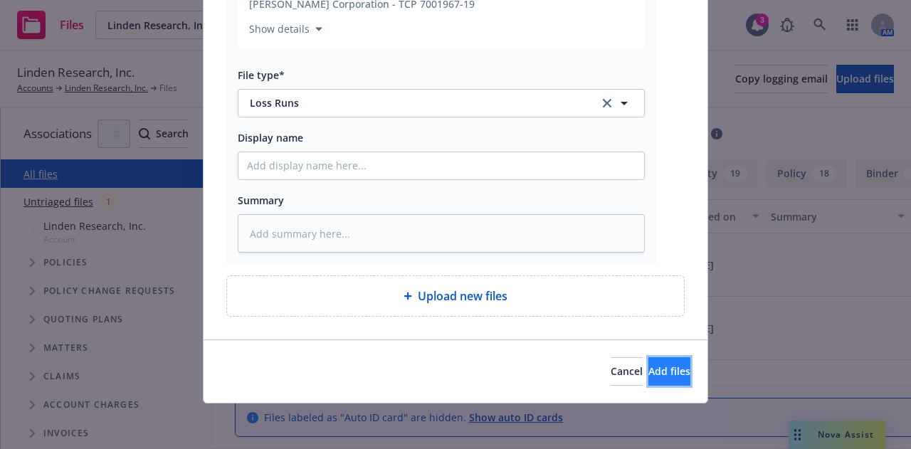
click at [649, 369] on span "Add files" at bounding box center [669, 371] width 42 height 14
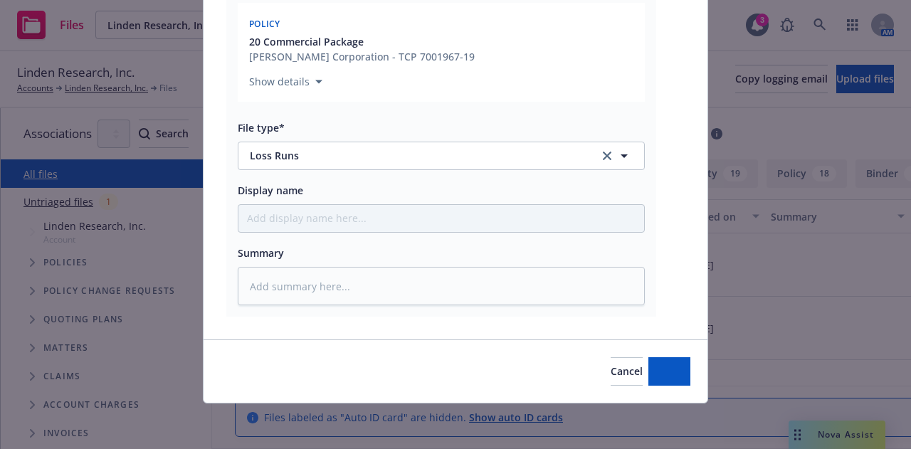
scroll to position [721, 0]
type textarea "x"
